Goal: Transaction & Acquisition: Purchase product/service

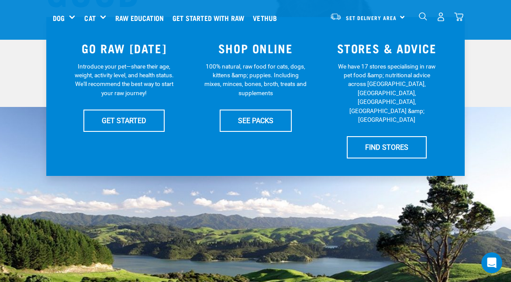
scroll to position [191, 0]
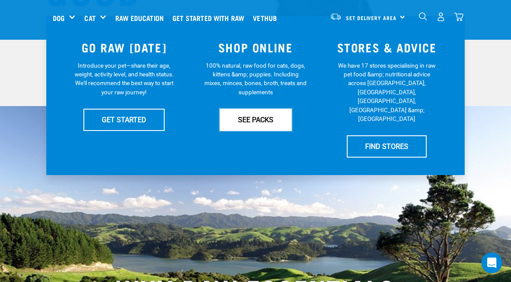
click at [274, 115] on link "SEE PACKS" at bounding box center [256, 120] width 72 height 22
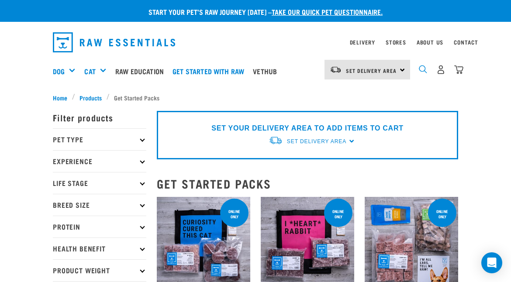
click at [425, 73] on img "dropdown navigation" at bounding box center [423, 69] width 8 height 8
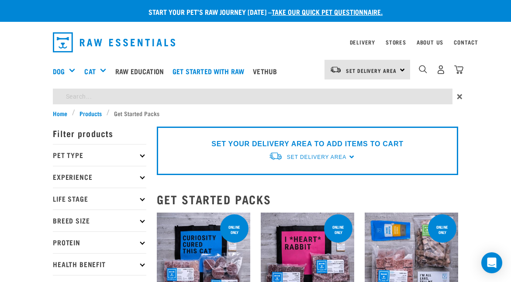
click at [324, 101] on input "search" at bounding box center [253, 97] width 400 height 16
type input "salmon"
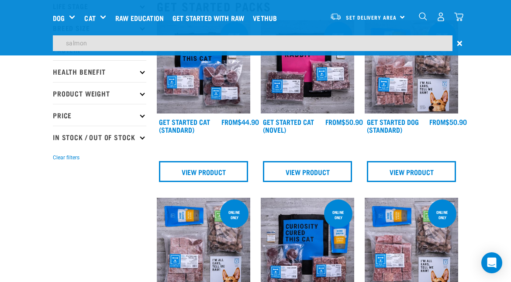
scroll to position [111, 0]
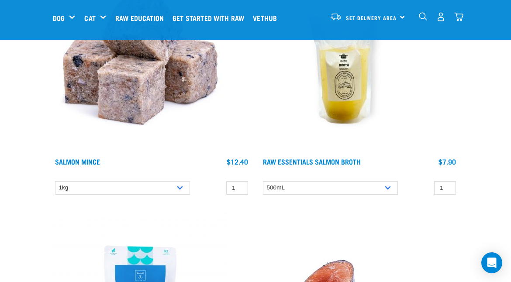
scroll to position [159, 0]
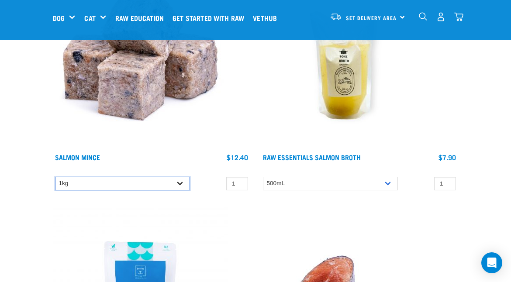
click at [186, 182] on select "1kg" at bounding box center [122, 184] width 135 height 14
click at [181, 186] on select "1kg" at bounding box center [122, 184] width 135 height 14
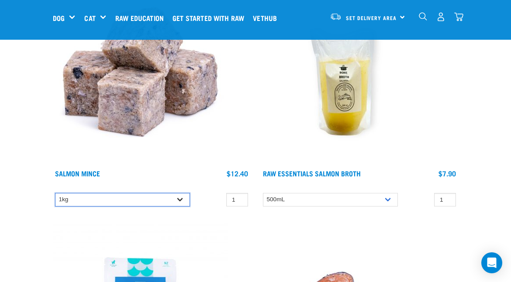
scroll to position [0, 0]
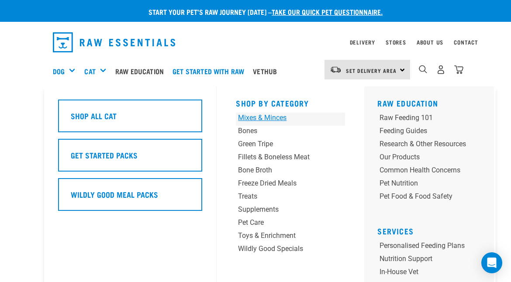
click at [285, 119] on div "Mixes & Minces" at bounding box center [281, 118] width 86 height 10
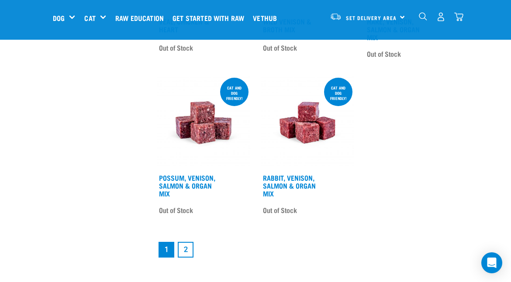
scroll to position [1567, 0]
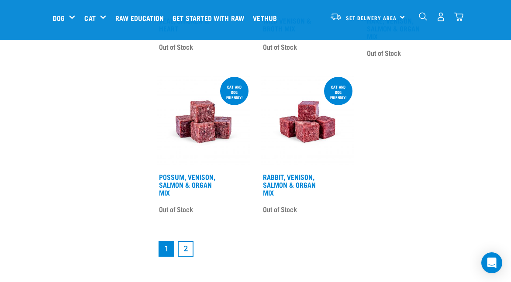
click at [198, 240] on nav "1 2" at bounding box center [308, 249] width 302 height 19
click at [188, 250] on link "2" at bounding box center [186, 249] width 16 height 16
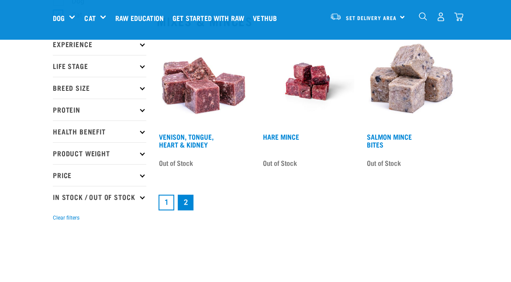
scroll to position [97, 0]
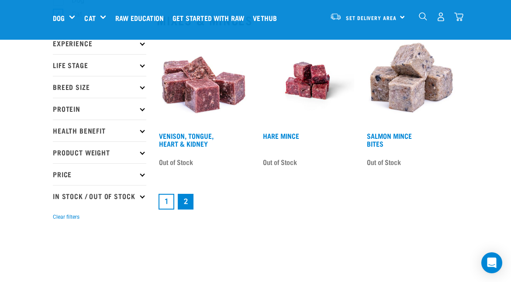
click at [165, 205] on link "1" at bounding box center [167, 202] width 16 height 16
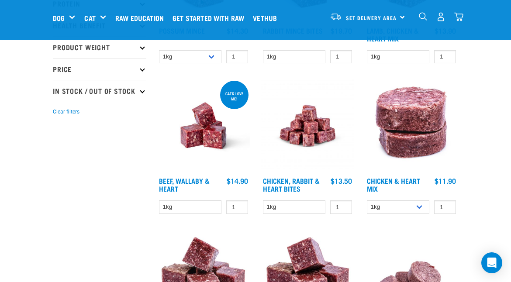
scroll to position [203, 0]
